Goal: Task Accomplishment & Management: Manage account settings

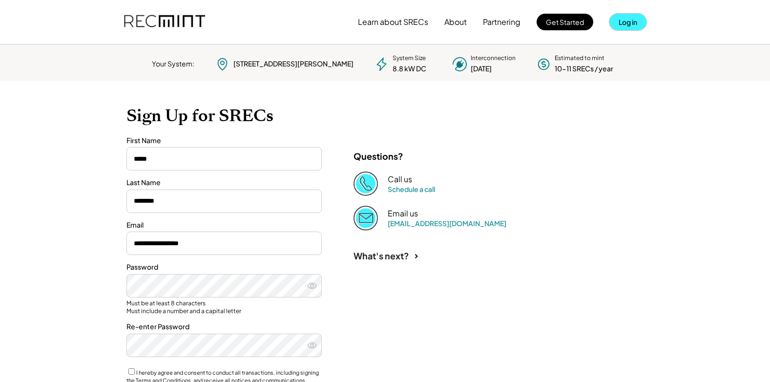
click at [627, 18] on button "Log in" at bounding box center [627, 22] width 37 height 17
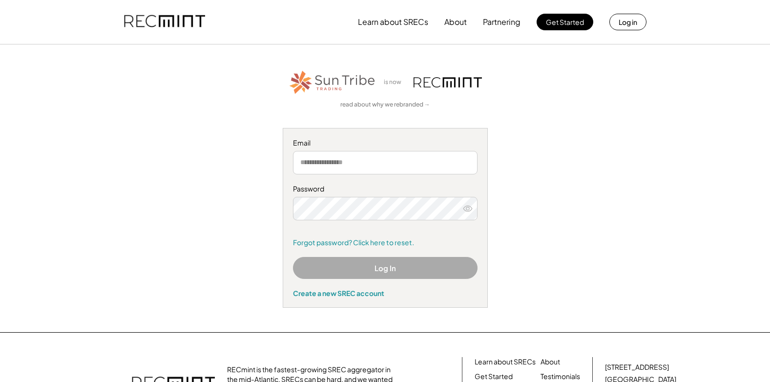
click at [399, 163] on input "email" at bounding box center [385, 162] width 185 height 23
click at [363, 162] on input "email" at bounding box center [385, 162] width 185 height 23
click at [469, 207] on icon at bounding box center [468, 209] width 10 height 10
click at [402, 163] on input "email" at bounding box center [385, 162] width 185 height 23
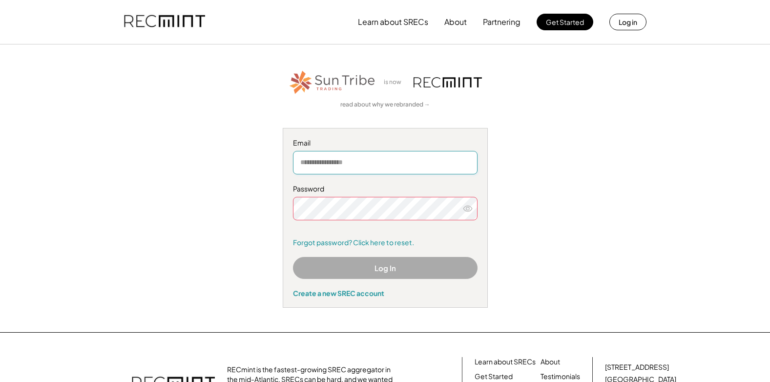
click at [365, 163] on input "email" at bounding box center [385, 162] width 185 height 23
click at [445, 165] on input "email" at bounding box center [385, 162] width 185 height 23
type input "**********"
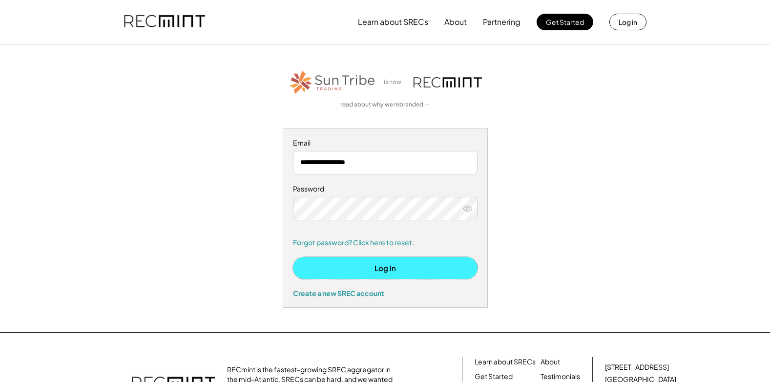
click at [384, 266] on button "Log In" at bounding box center [385, 268] width 185 height 22
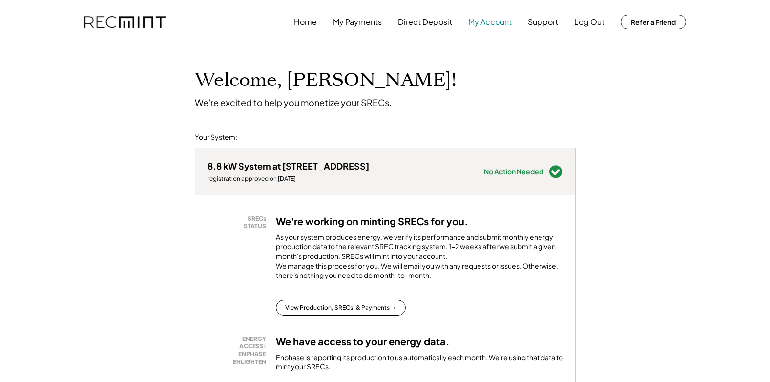
click at [499, 20] on button "My Account" at bounding box center [489, 22] width 43 height 20
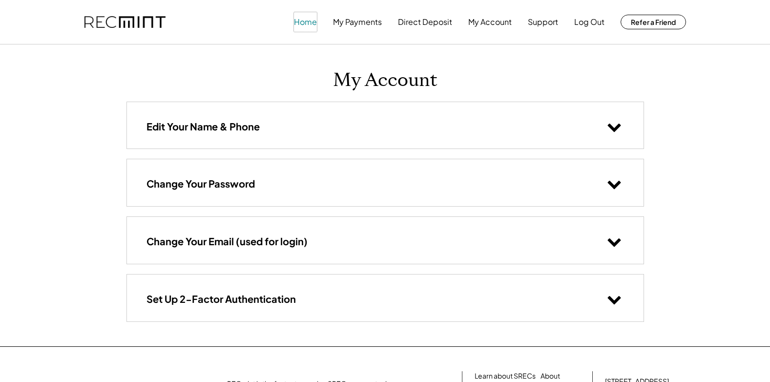
click at [307, 18] on button "Home" at bounding box center [305, 22] width 23 height 20
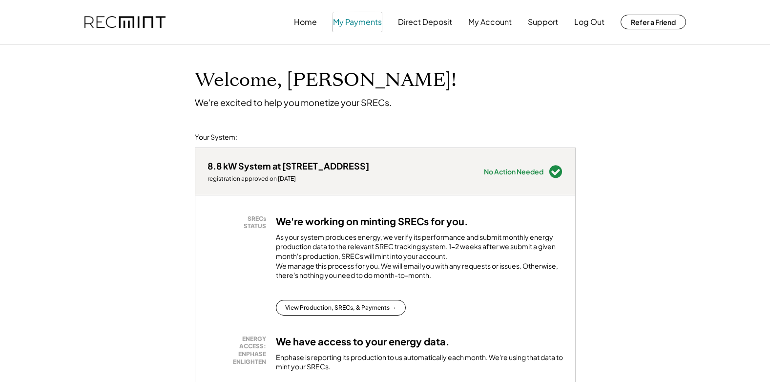
click at [366, 22] on button "My Payments" at bounding box center [357, 22] width 49 height 20
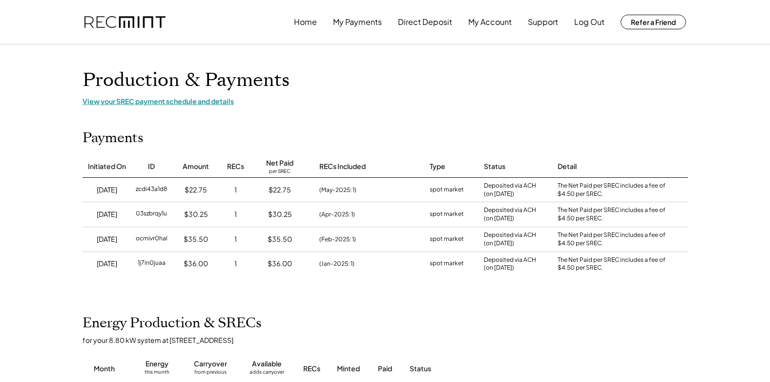
click at [196, 101] on div "View your SREC payment schedule and details" at bounding box center [385, 101] width 605 height 9
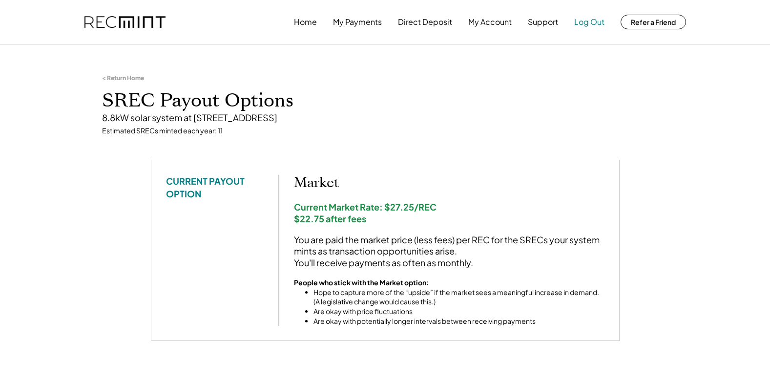
click at [596, 23] on button "Log Out" at bounding box center [589, 22] width 30 height 20
